Goal: Check status: Check status

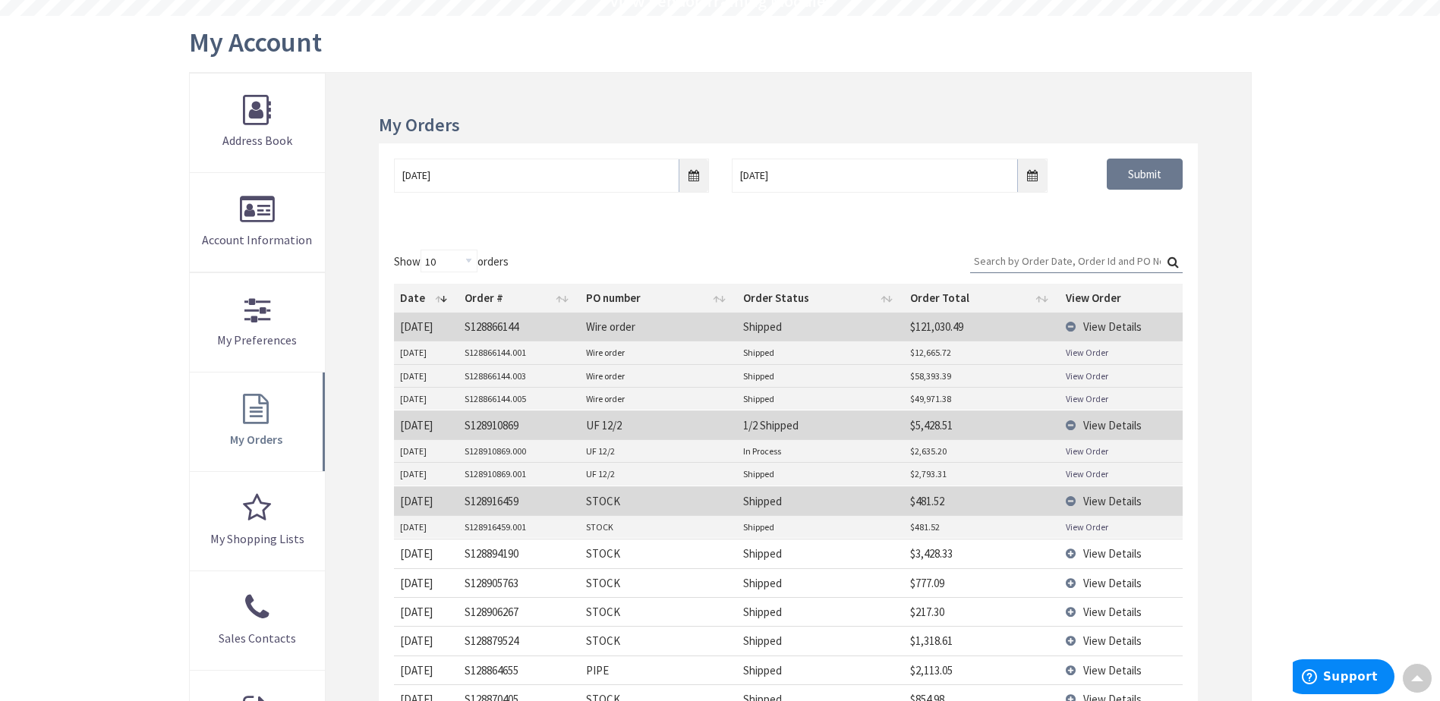
click at [1068, 325] on td "View Details" at bounding box center [1121, 327] width 123 height 28
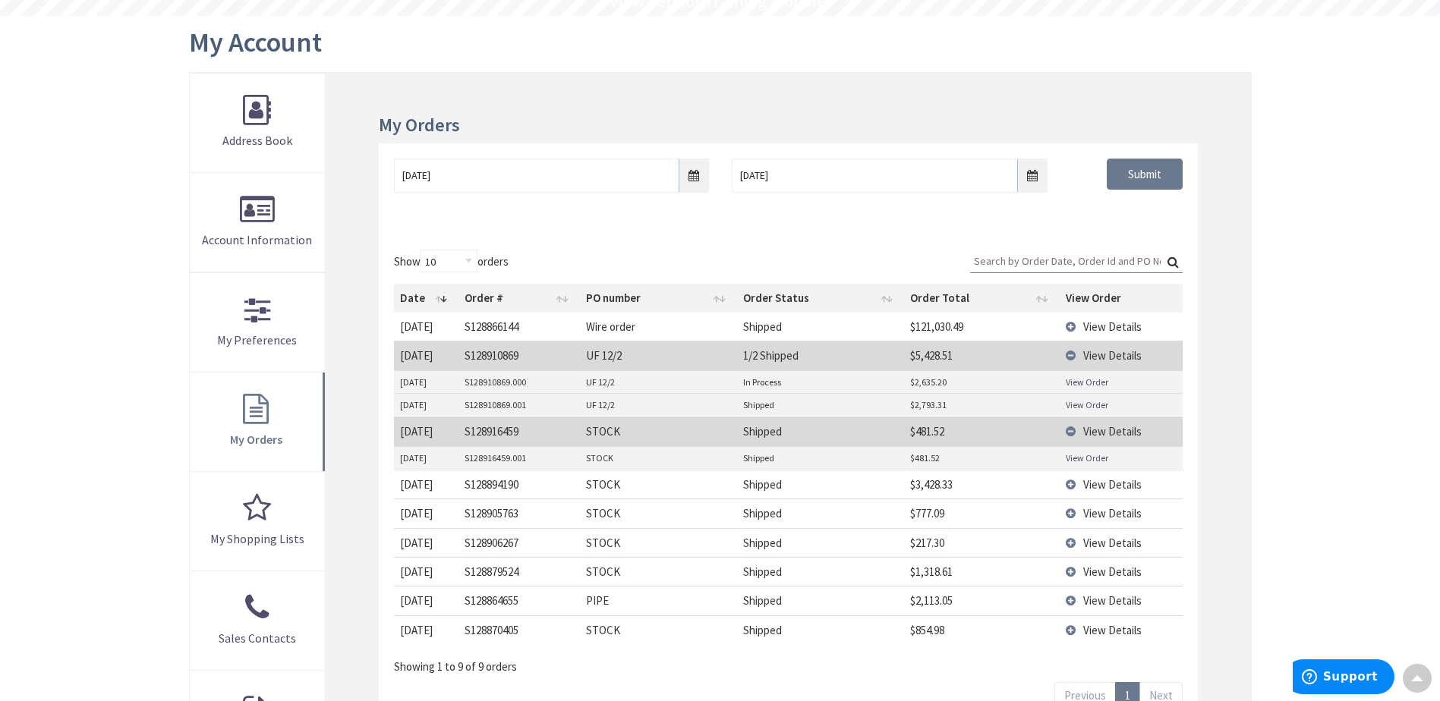
click at [1069, 355] on td "View Details" at bounding box center [1121, 355] width 123 height 29
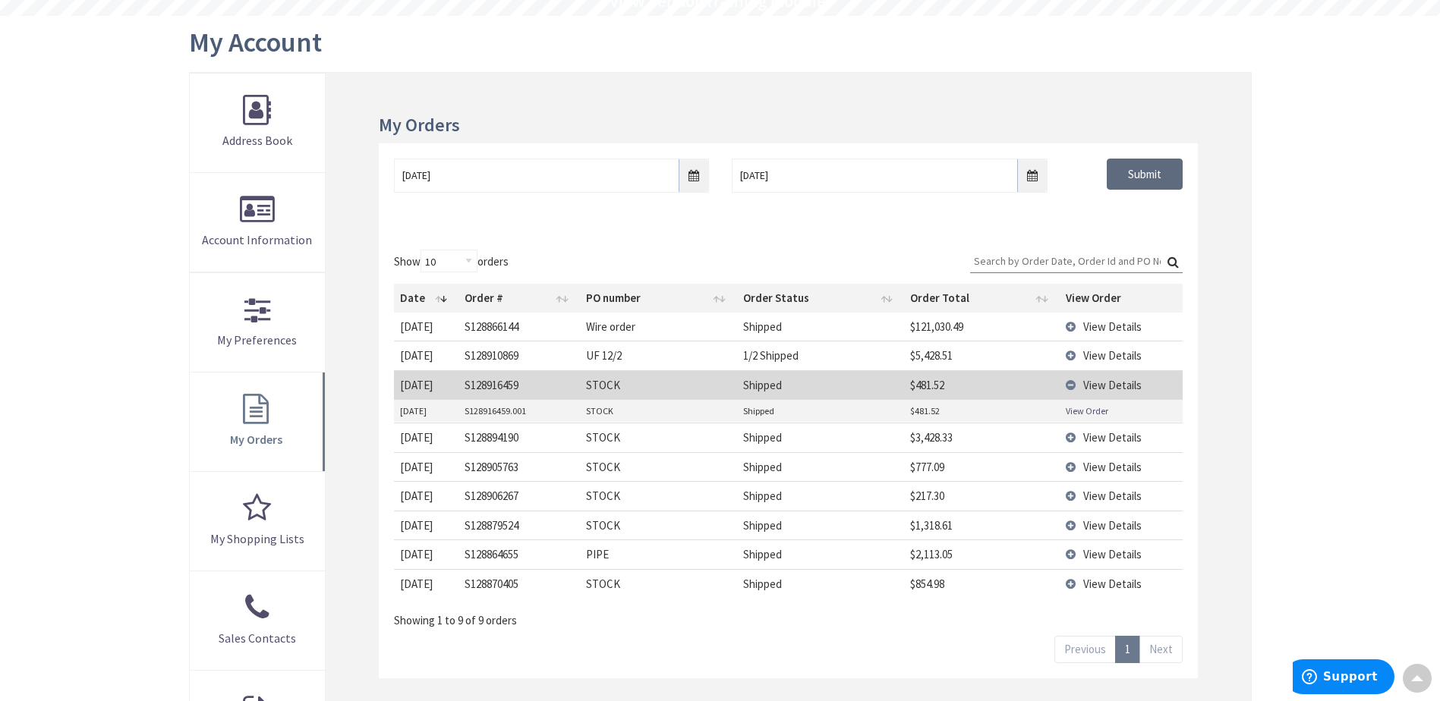
click at [1133, 171] on input "Submit" at bounding box center [1145, 175] width 76 height 32
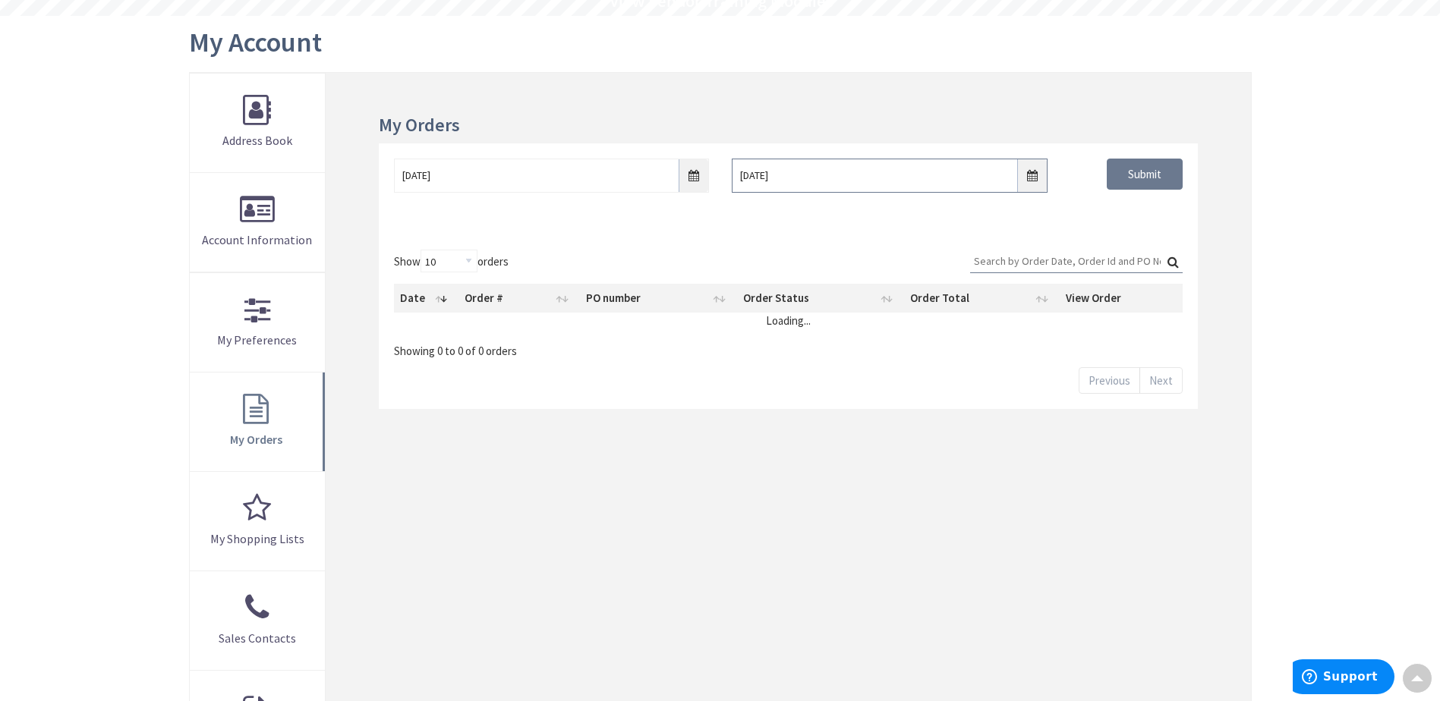
click at [1020, 172] on input "[DATE]" at bounding box center [889, 176] width 315 height 34
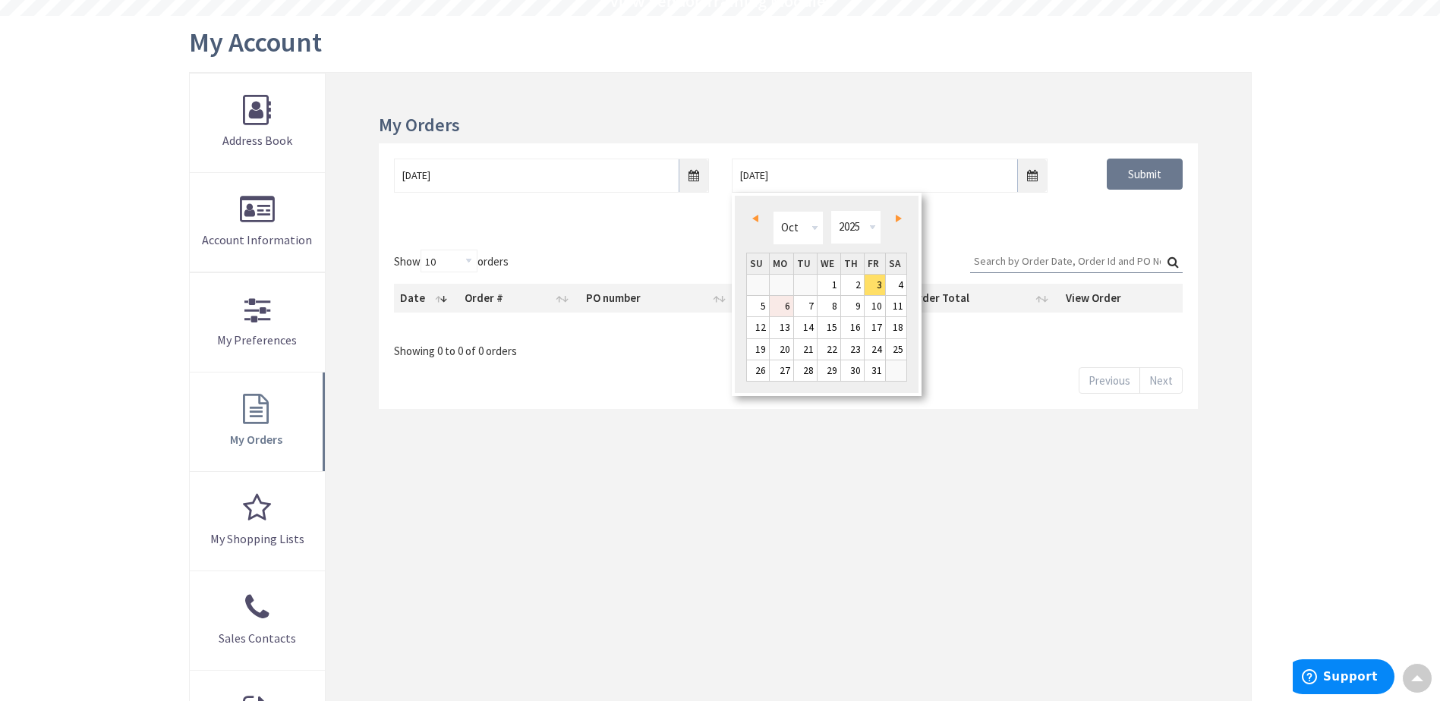
click at [784, 305] on link "6" at bounding box center [782, 306] width 24 height 20
type input "[DATE]"
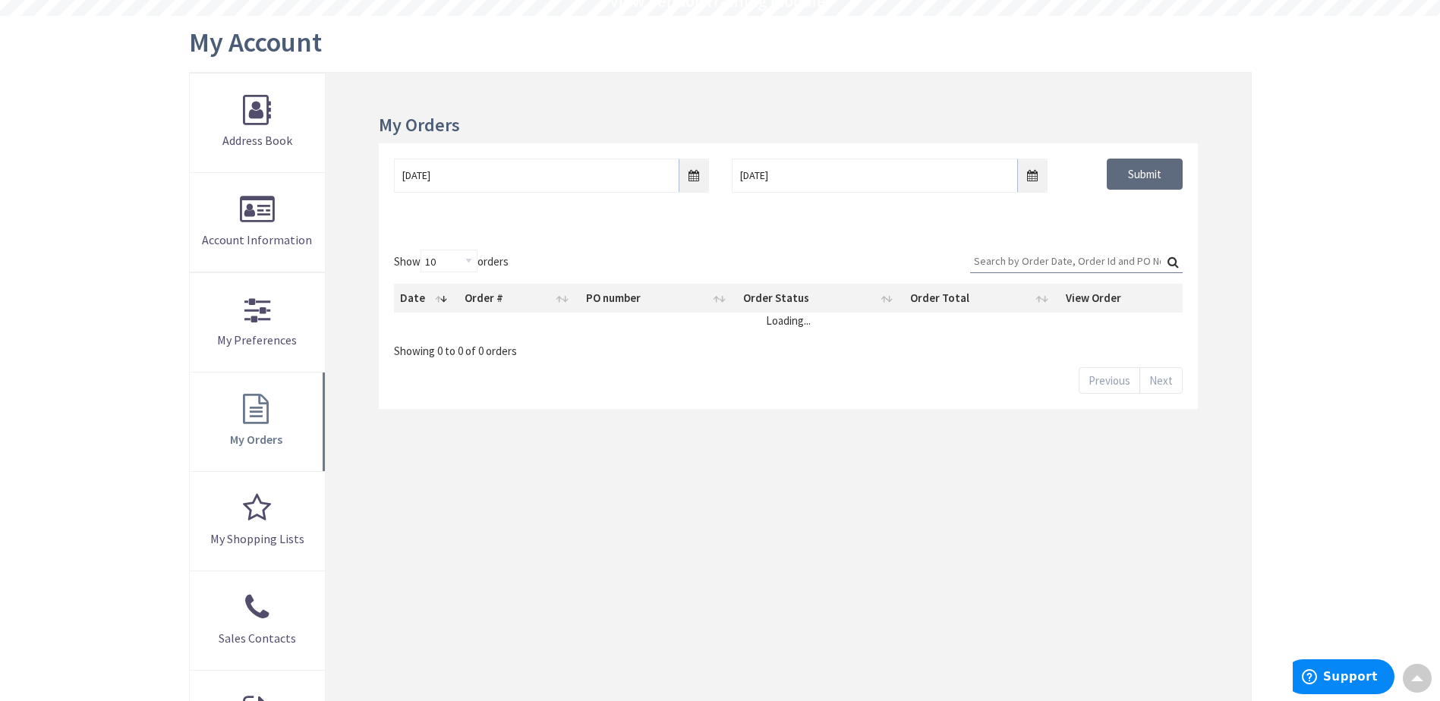
click at [1147, 168] on input "Submit" at bounding box center [1145, 175] width 76 height 32
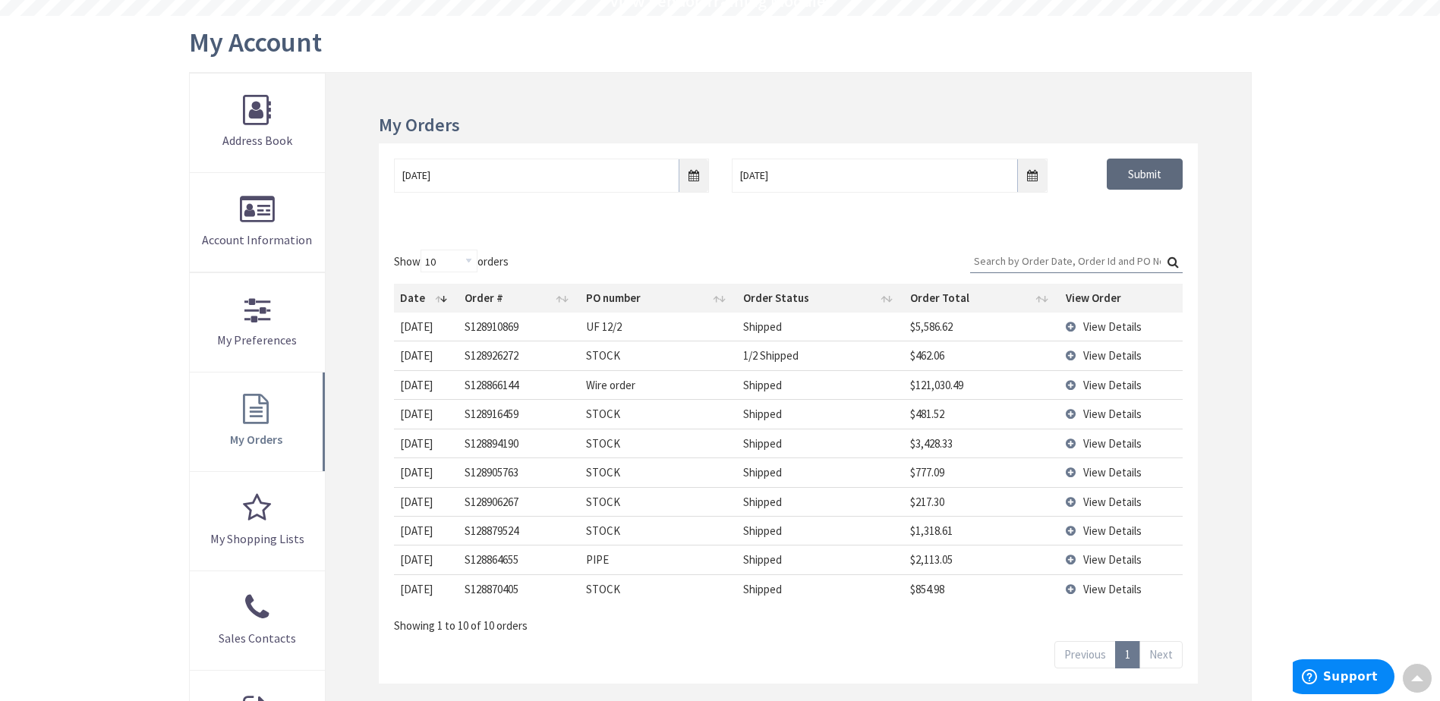
click at [1111, 175] on input "Submit" at bounding box center [1145, 175] width 76 height 32
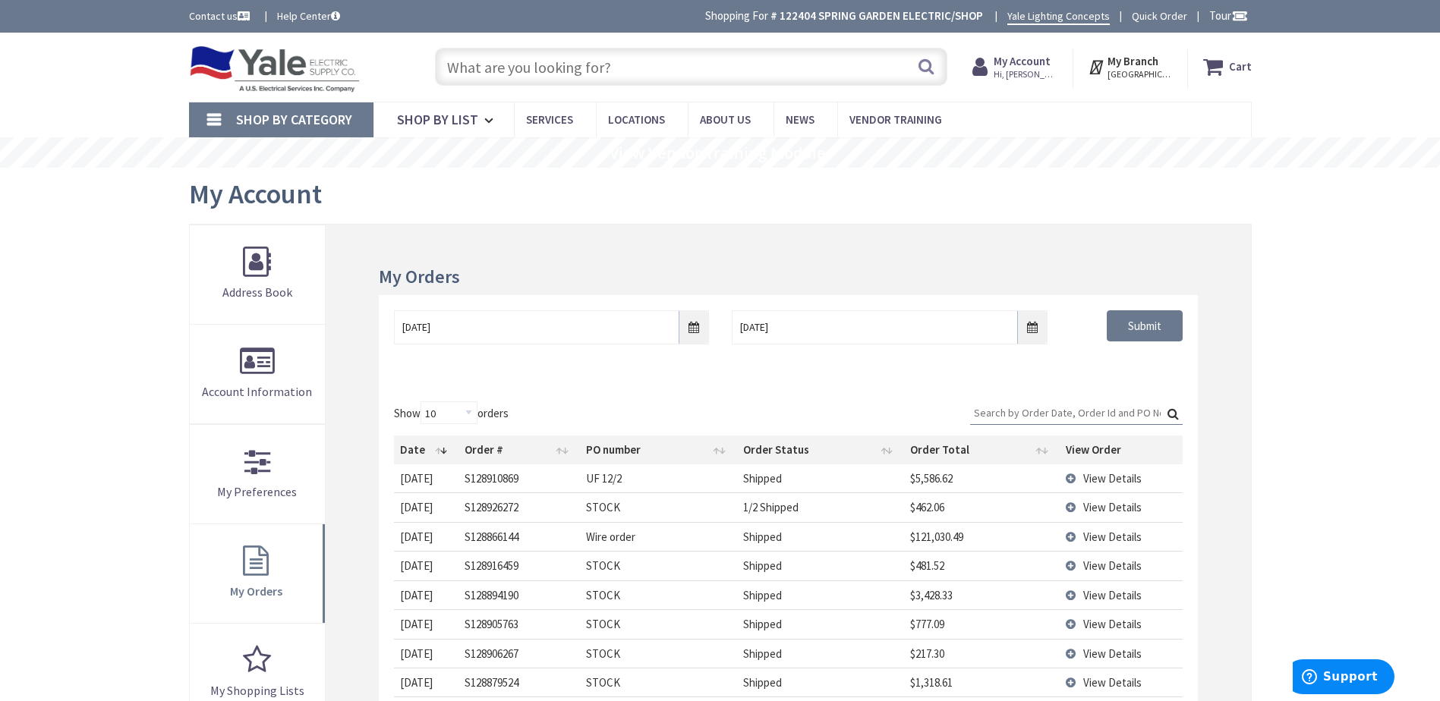
click at [308, 74] on img at bounding box center [275, 69] width 172 height 47
